Goal: Task Accomplishment & Management: Complete application form

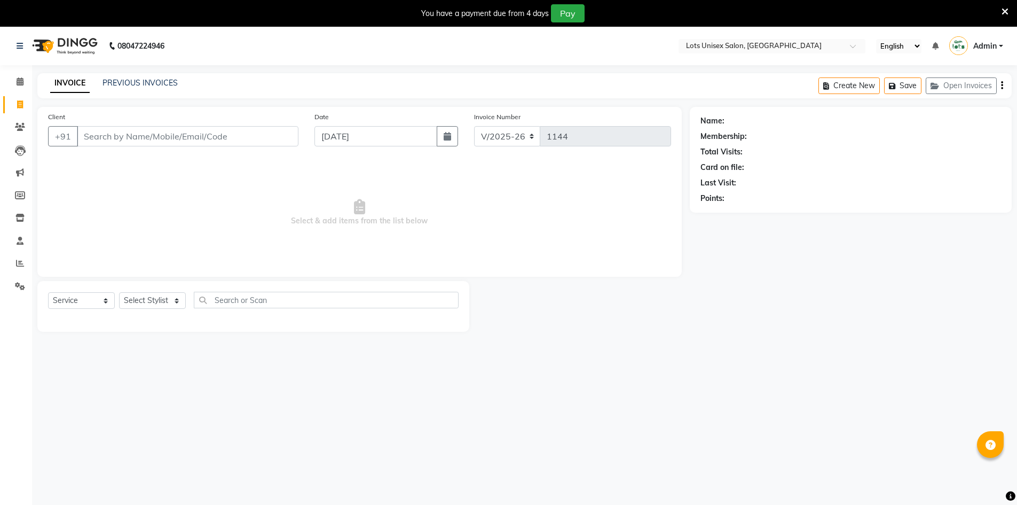
select select "7339"
select select "service"
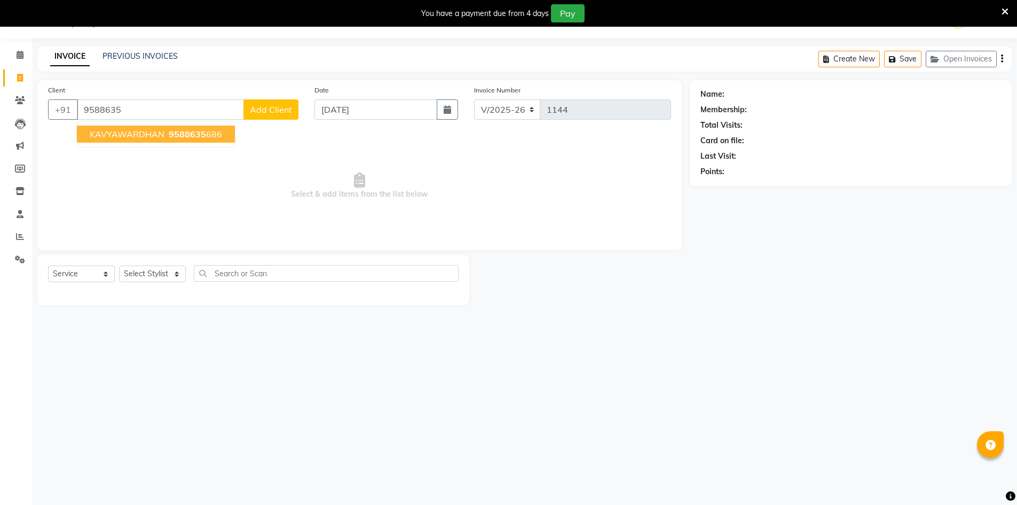
click at [161, 134] on span "KAVYAWARDHAN" at bounding box center [127, 134] width 75 height 11
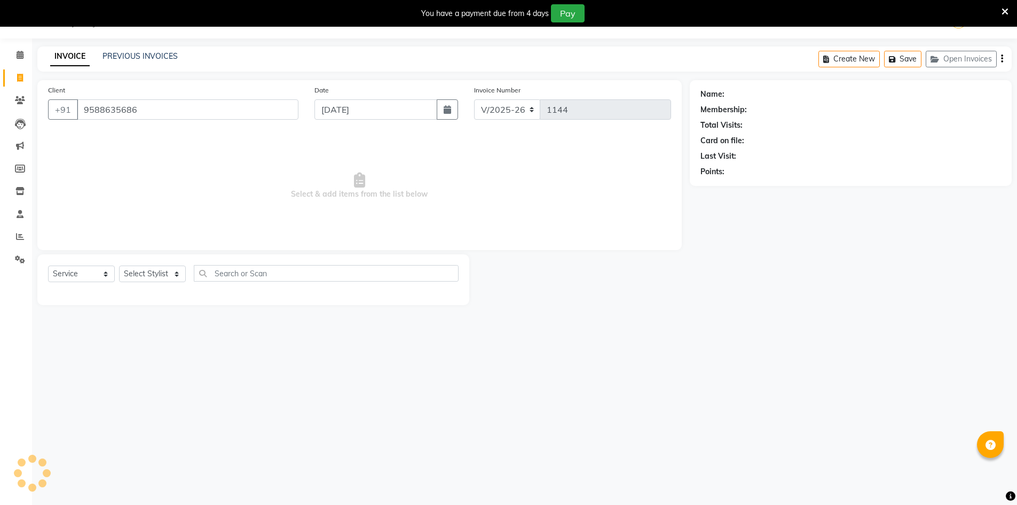
type input "9588635686"
click at [151, 272] on select "Select Stylist [PERSON_NAME] [PERSON_NAME] RITHU [PERSON_NAME]" at bounding box center [152, 273] width 67 height 17
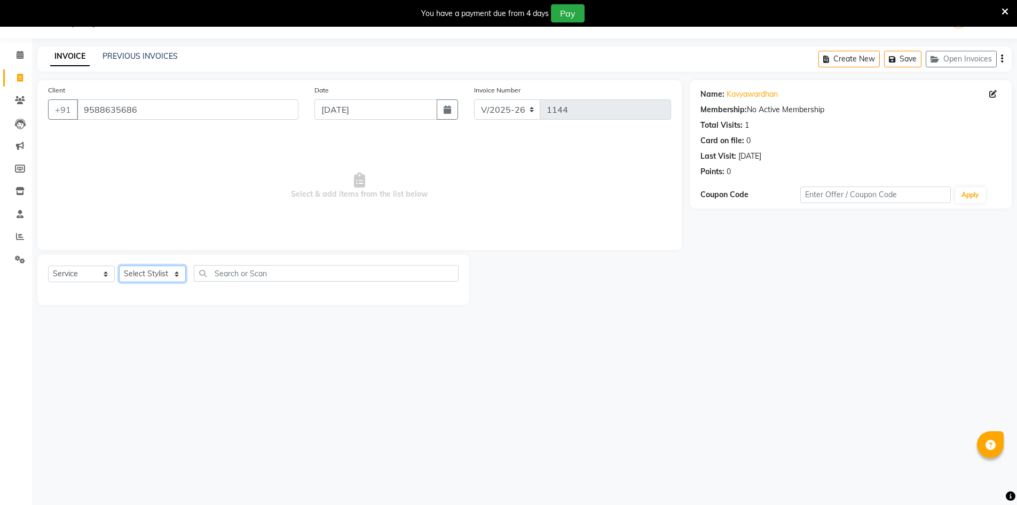
select select "66805"
click at [119, 265] on select "Select Stylist [PERSON_NAME] [PERSON_NAME] RITHU [PERSON_NAME]" at bounding box center [152, 273] width 67 height 17
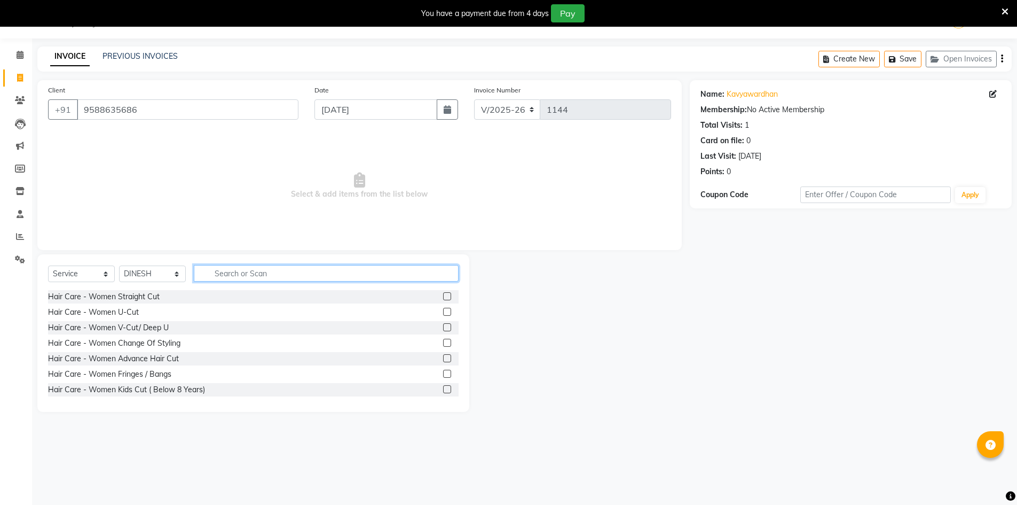
click at [256, 275] on input "text" at bounding box center [326, 273] width 265 height 17
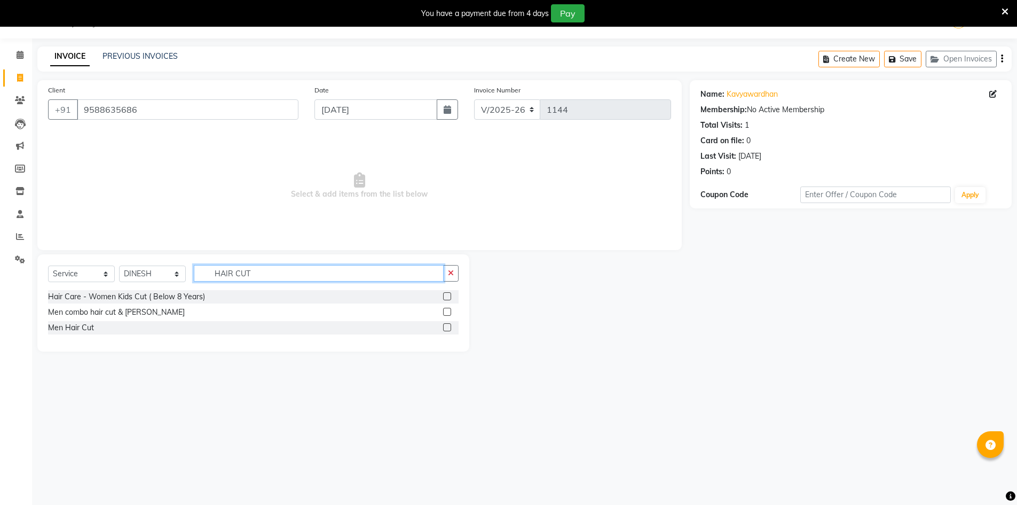
type input "HAIR CUT"
click at [447, 326] on label at bounding box center [447, 327] width 8 height 8
click at [447, 326] on input "checkbox" at bounding box center [446, 327] width 7 height 7
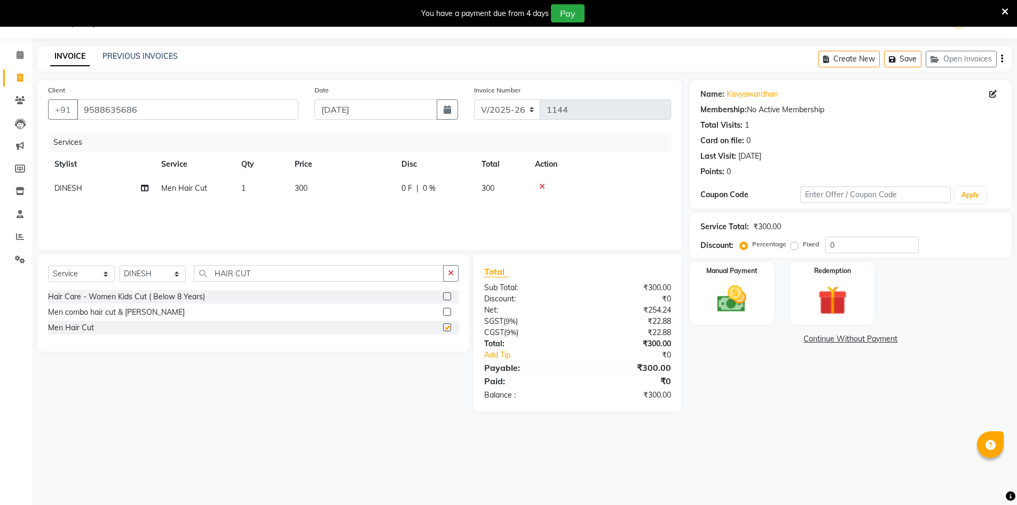
checkbox input "false"
click at [879, 249] on input "0" at bounding box center [871, 245] width 93 height 17
type input "40"
click at [1003, 59] on icon "button" at bounding box center [1002, 59] width 2 height 1
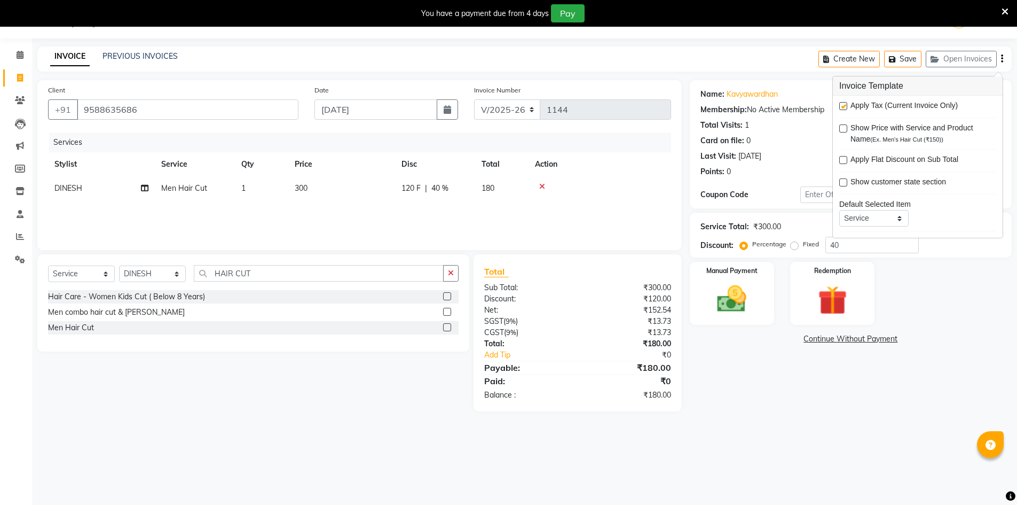
click at [847, 108] on div "Apply Tax (Current Invoice Only)" at bounding box center [917, 106] width 157 height 13
click at [843, 103] on label at bounding box center [843, 106] width 8 height 8
click at [843, 103] on input "checkbox" at bounding box center [842, 106] width 7 height 7
checkbox input "false"
click at [769, 430] on div "08047224946 Select Location × Lots Unisex Salon, Kittiganur English ENGLISH Esp…" at bounding box center [508, 252] width 1017 height 505
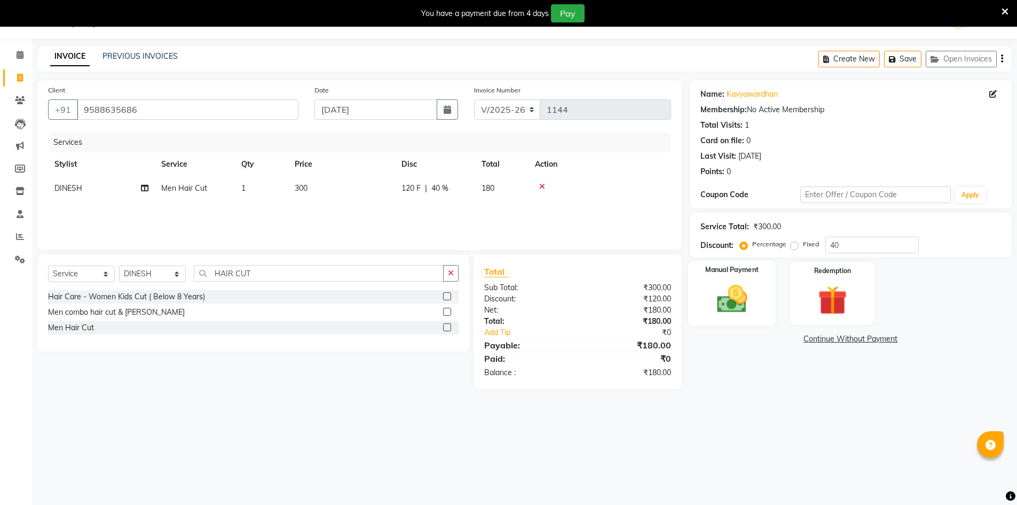
click at [756, 313] on img at bounding box center [731, 298] width 49 height 35
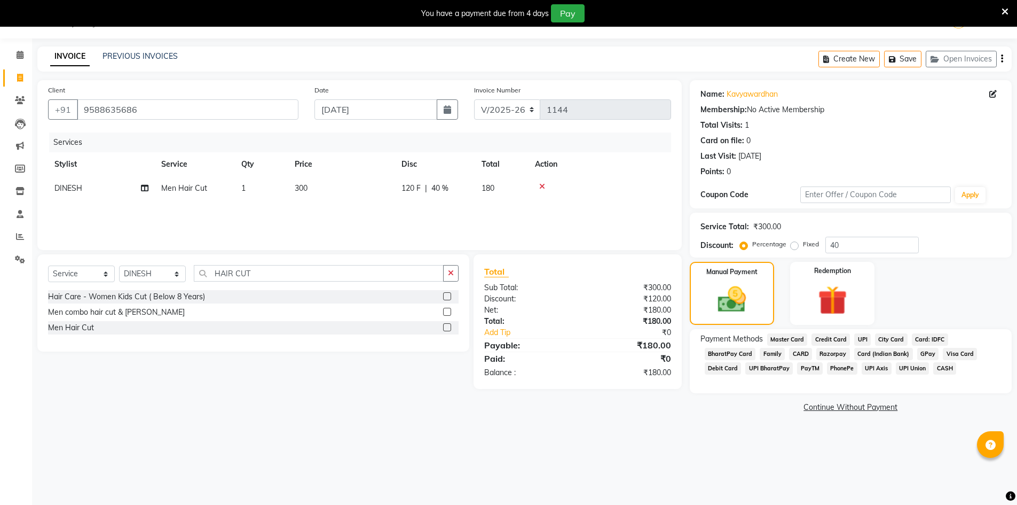
click at [858, 336] on span "UPI" at bounding box center [862, 339] width 17 height 12
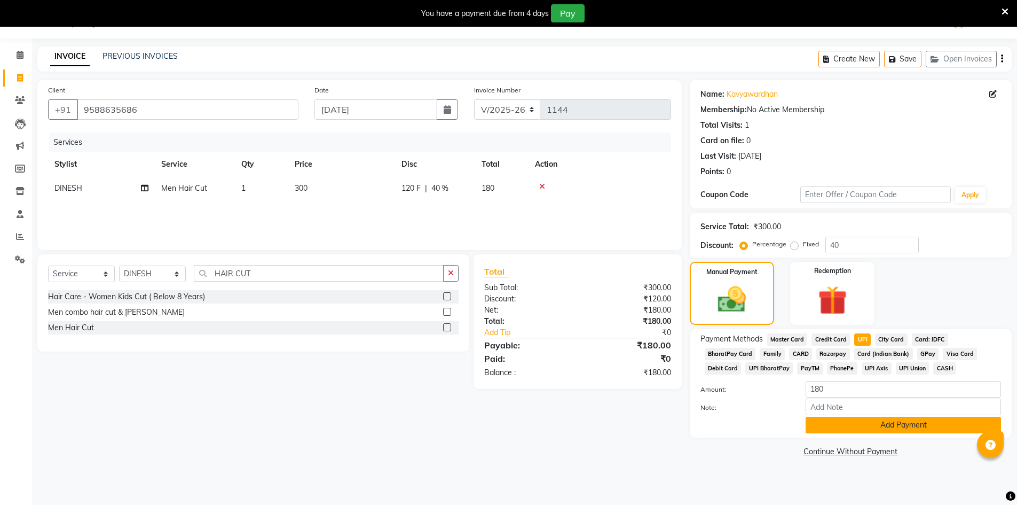
click at [905, 431] on button "Add Payment" at bounding box center [903, 424] width 195 height 17
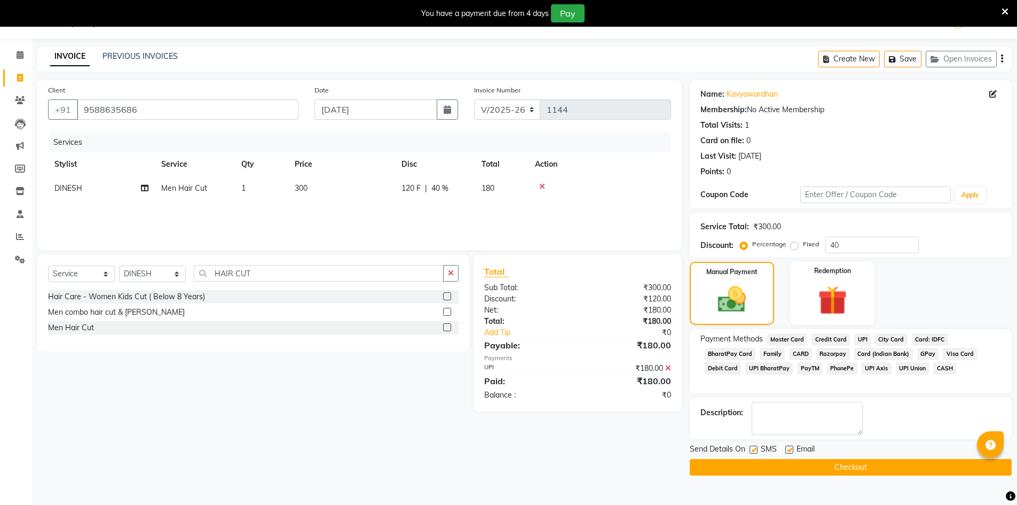
click at [880, 464] on button "Checkout" at bounding box center [851, 467] width 322 height 17
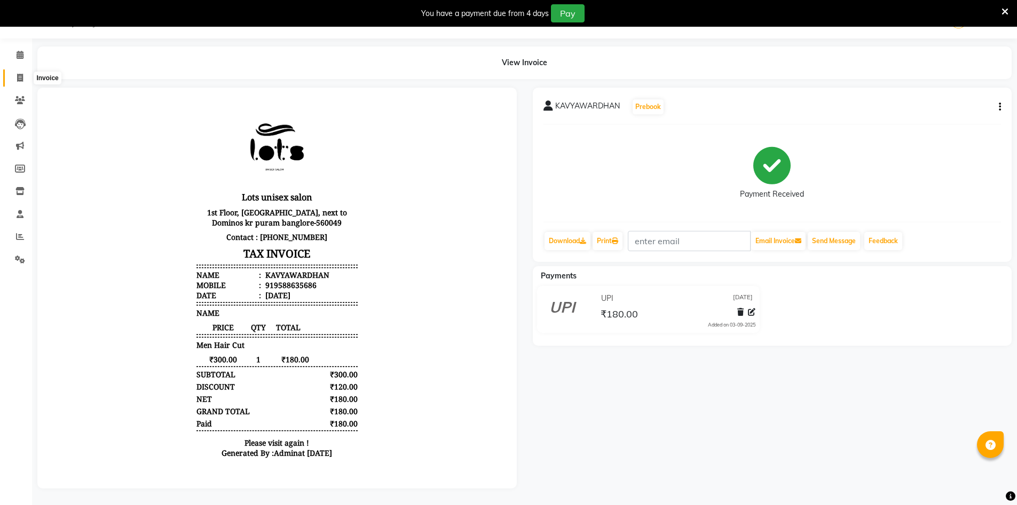
click at [19, 74] on icon at bounding box center [20, 78] width 6 height 8
select select "service"
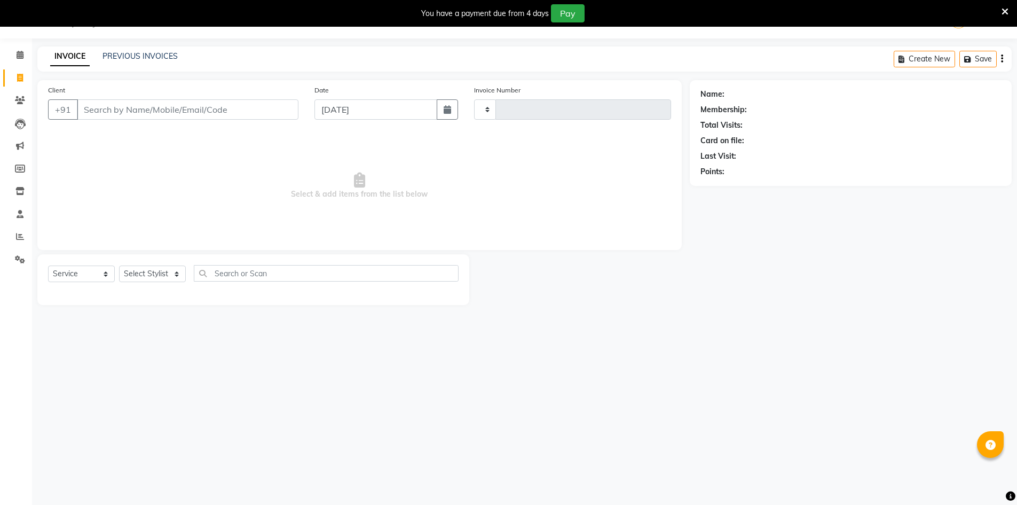
type input "1145"
select select "7339"
click at [21, 100] on icon at bounding box center [20, 100] width 10 height 8
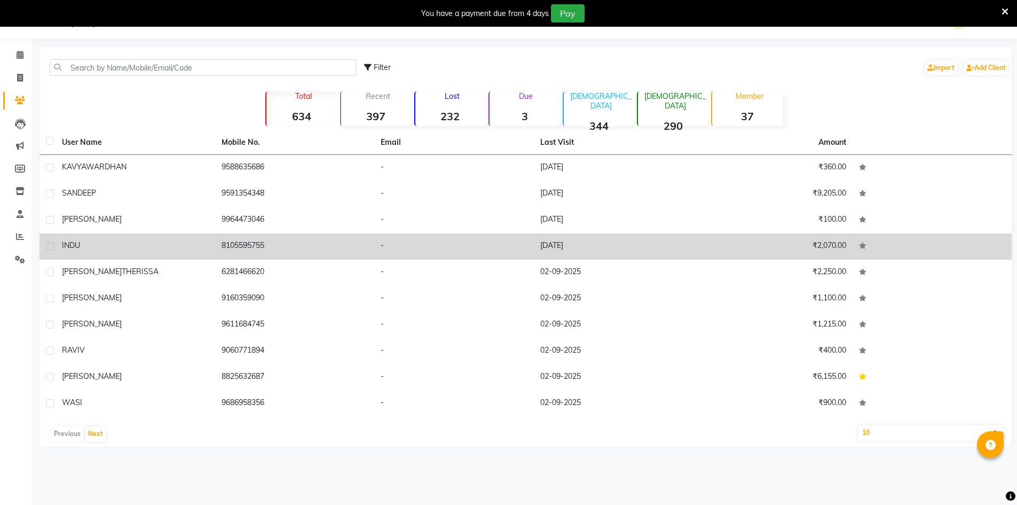
click at [405, 246] on td "-" at bounding box center [454, 246] width 160 height 26
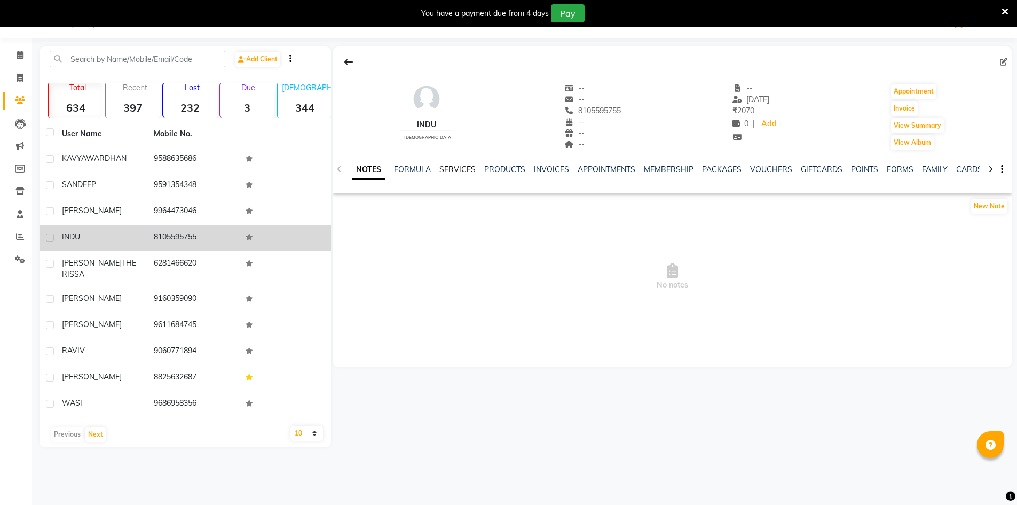
click at [439, 168] on link "SERVICES" at bounding box center [457, 169] width 36 height 10
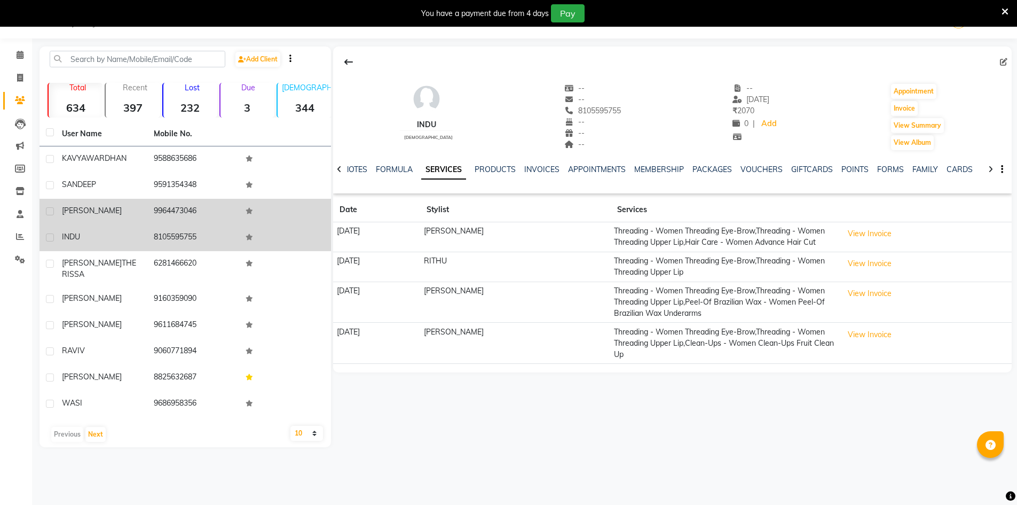
click at [226, 216] on td "9964473046" at bounding box center [193, 212] width 92 height 26
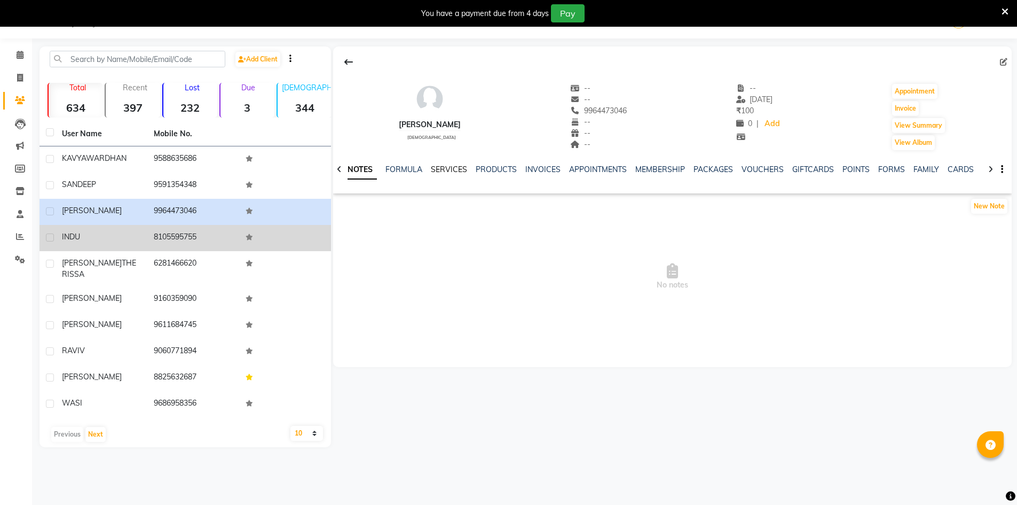
click at [446, 167] on link "SERVICES" at bounding box center [449, 169] width 36 height 10
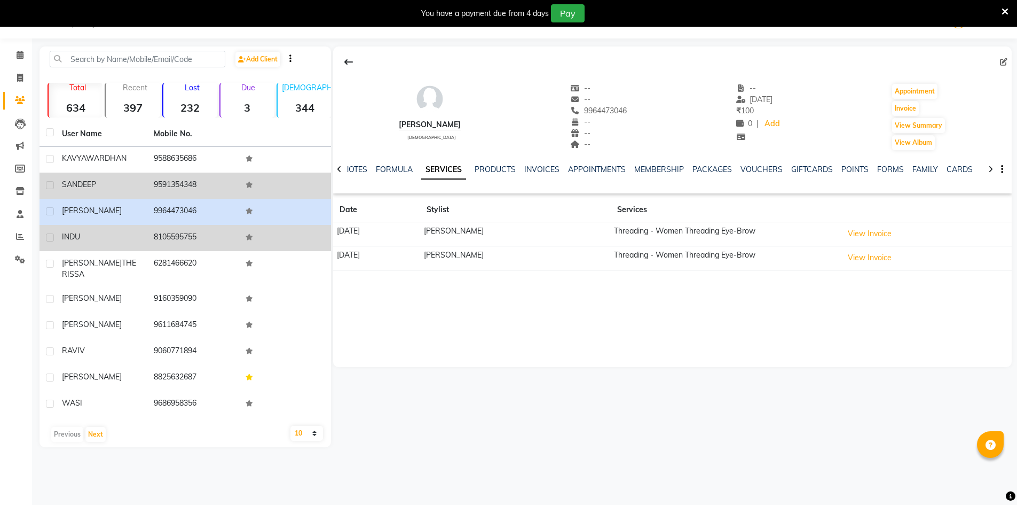
click at [170, 192] on td "9591354348" at bounding box center [193, 185] width 92 height 26
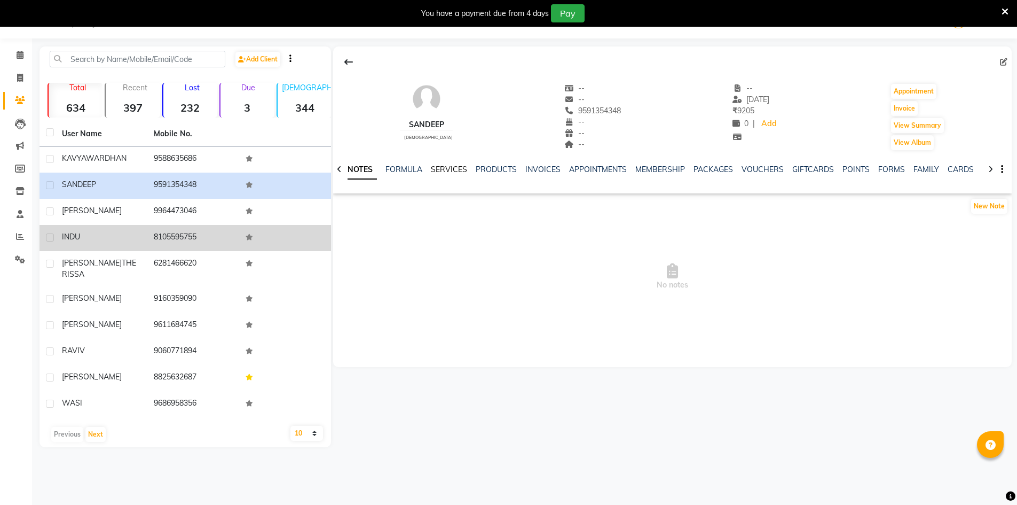
click at [446, 173] on link "SERVICES" at bounding box center [449, 169] width 36 height 10
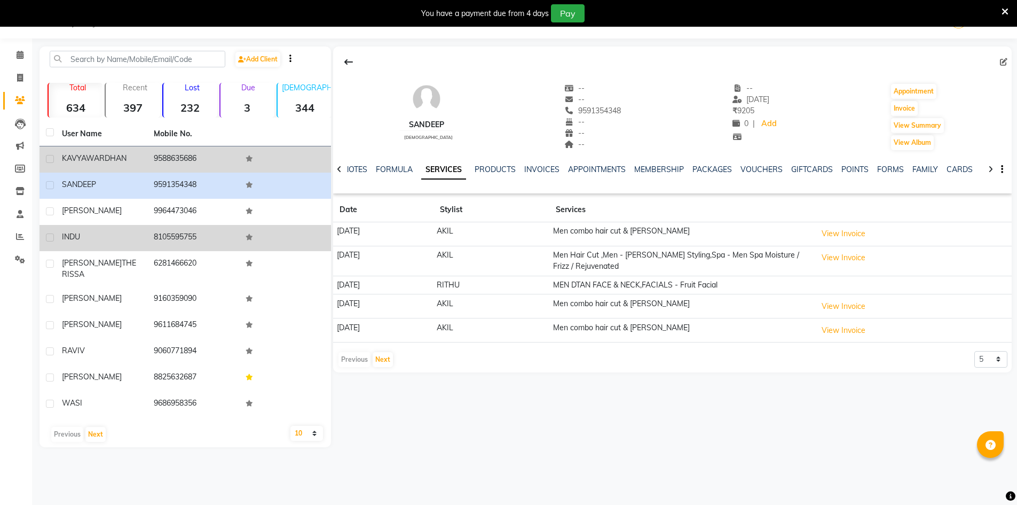
click at [171, 155] on td "9588635686" at bounding box center [193, 159] width 92 height 26
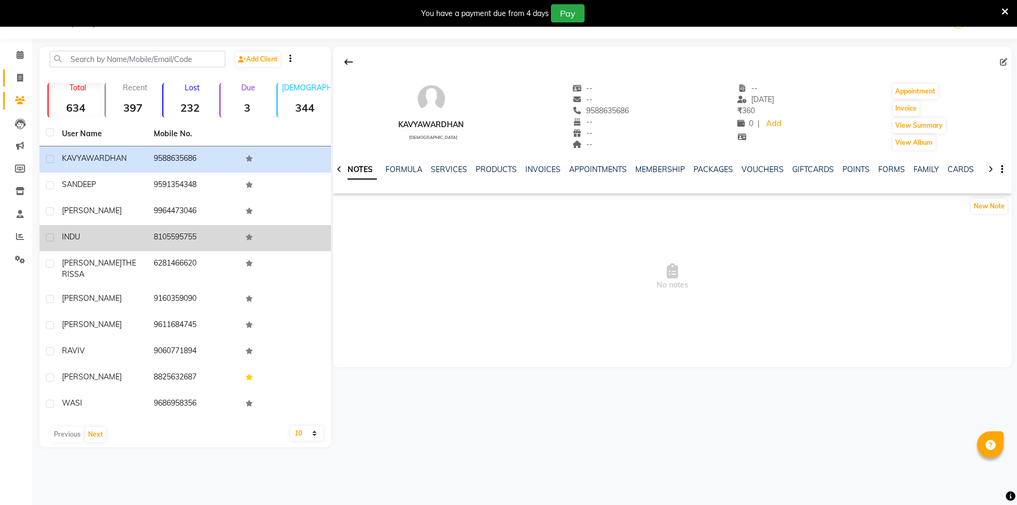
click at [18, 71] on link "Invoice" at bounding box center [16, 78] width 26 height 18
select select "7339"
select select "service"
